Goal: Transaction & Acquisition: Subscribe to service/newsletter

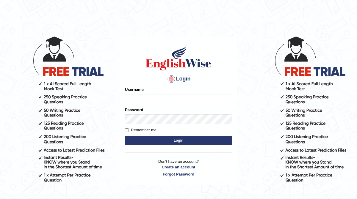
type input "Afshan_Arif"
click at [127, 132] on input "Remember me" at bounding box center [127, 131] width 4 height 4
checkbox input "true"
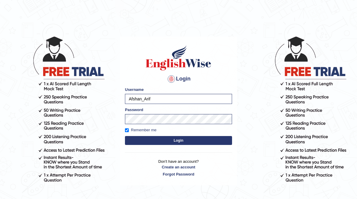
click at [182, 142] on button "Login" at bounding box center [178, 140] width 107 height 9
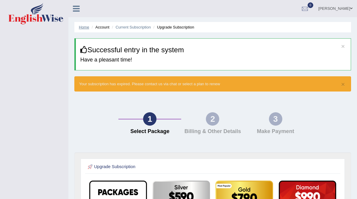
click at [87, 29] on link "Home" at bounding box center [84, 27] width 10 height 4
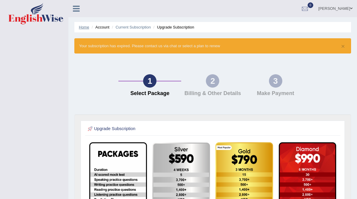
click at [85, 27] on link "Home" at bounding box center [84, 27] width 10 height 4
click at [179, 27] on li "Upgrade Subscription" at bounding box center [173, 27] width 42 height 6
click at [181, 29] on li "Upgrade Subscription" at bounding box center [173, 27] width 42 height 6
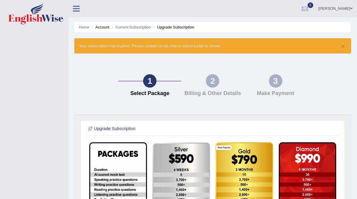
click at [180, 28] on li "Upgrade Subscription" at bounding box center [173, 27] width 42 height 6
click at [78, 11] on icon at bounding box center [76, 9] width 7 height 8
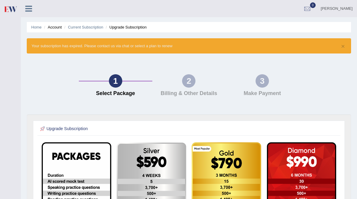
click at [54, 29] on li "Account" at bounding box center [52, 27] width 19 height 6
click at [55, 28] on li "Account" at bounding box center [52, 27] width 19 height 6
